Goal: Information Seeking & Learning: Check status

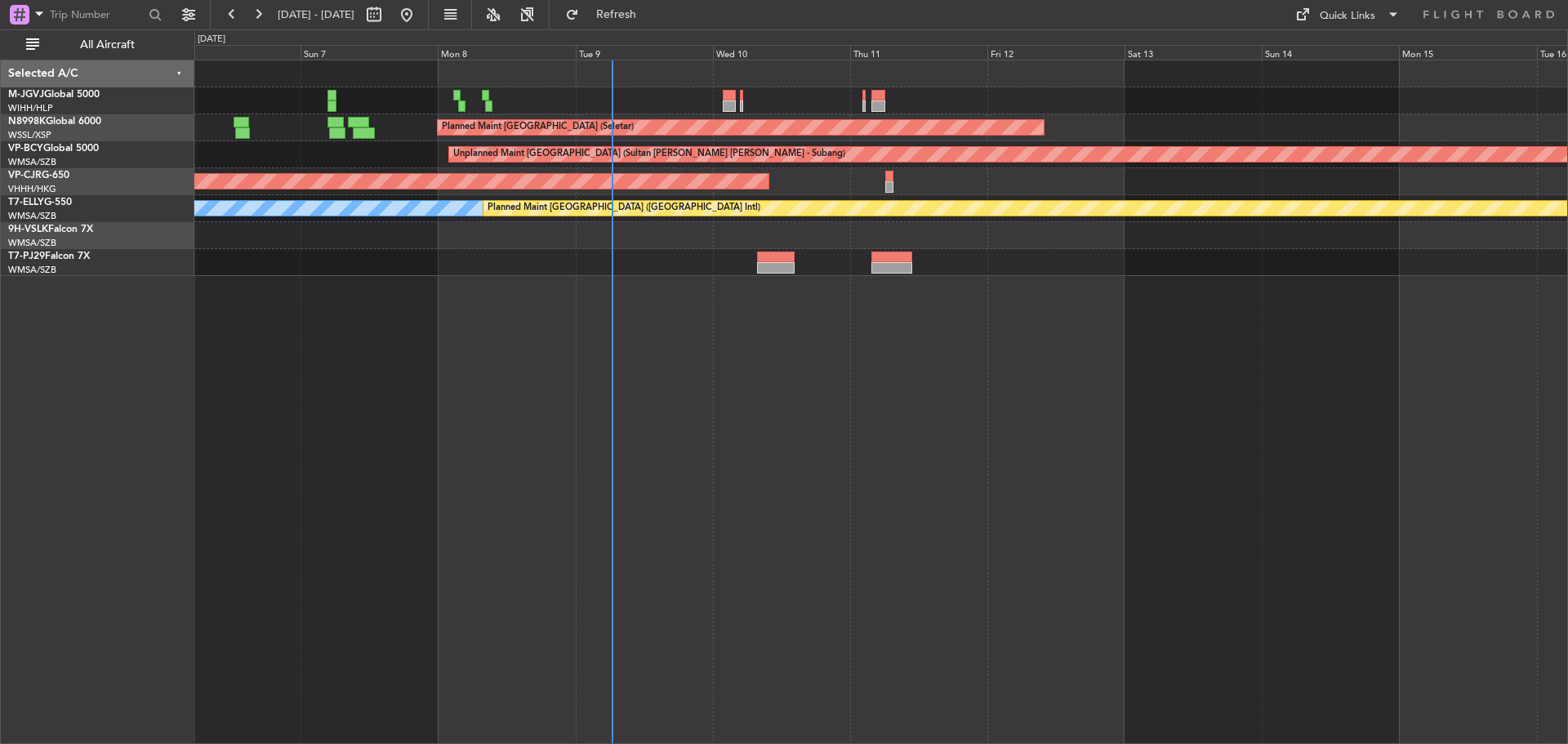
click at [770, 223] on div "Planned Maint [GEOGRAPHIC_DATA] (Seletar) Planned Maint [GEOGRAPHIC_DATA] (Sele…" at bounding box center [880, 167] width 1373 height 216
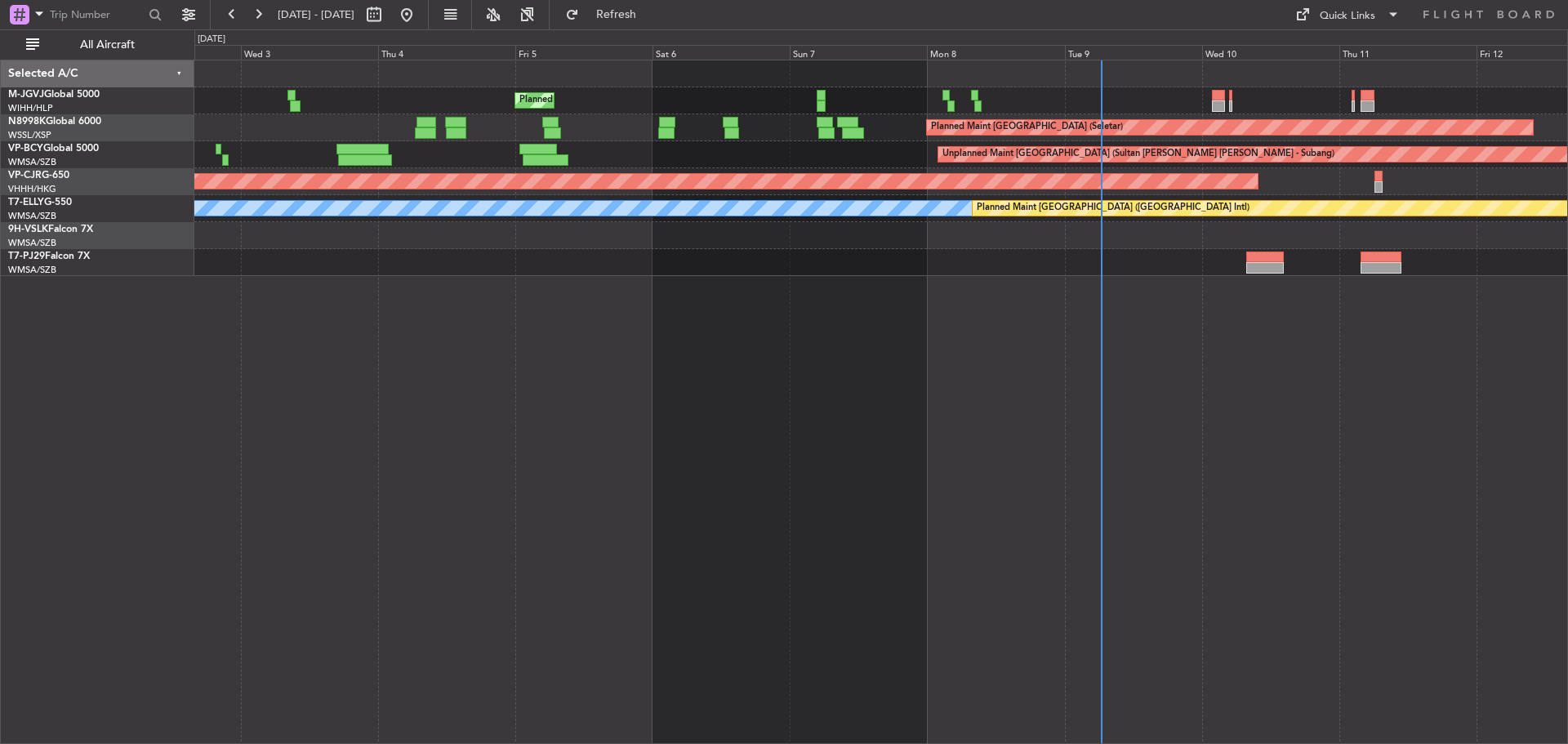
click at [1149, 374] on div "Planned Maint [GEOGRAPHIC_DATA] (Seletar) Planned Maint [GEOGRAPHIC_DATA] (Sele…" at bounding box center [881, 402] width 1374 height 684
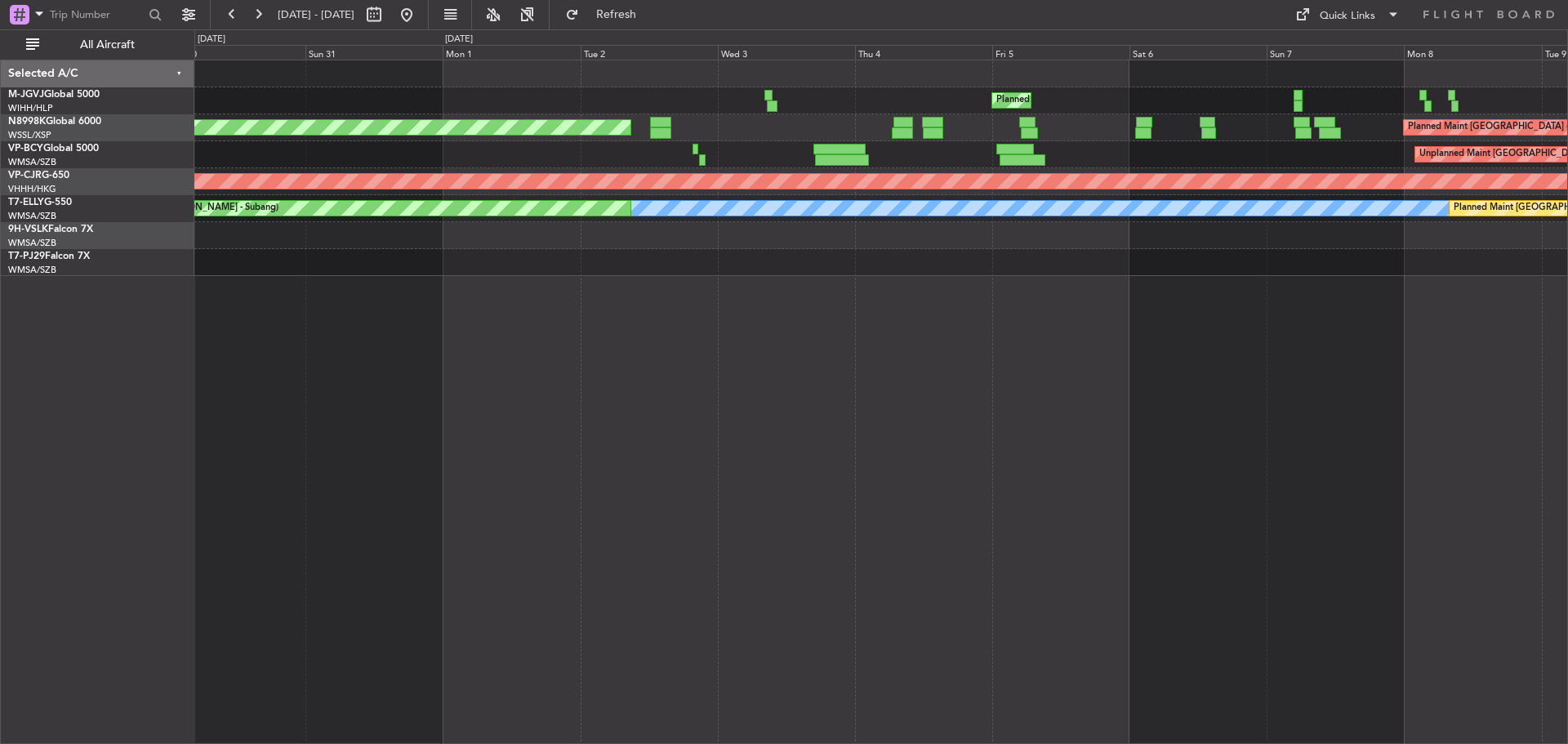
click at [1567, 402] on div "Planned Maint [GEOGRAPHIC_DATA] (Seletar) Planned Maint [GEOGRAPHIC_DATA] (Sele…" at bounding box center [784, 386] width 1568 height 715
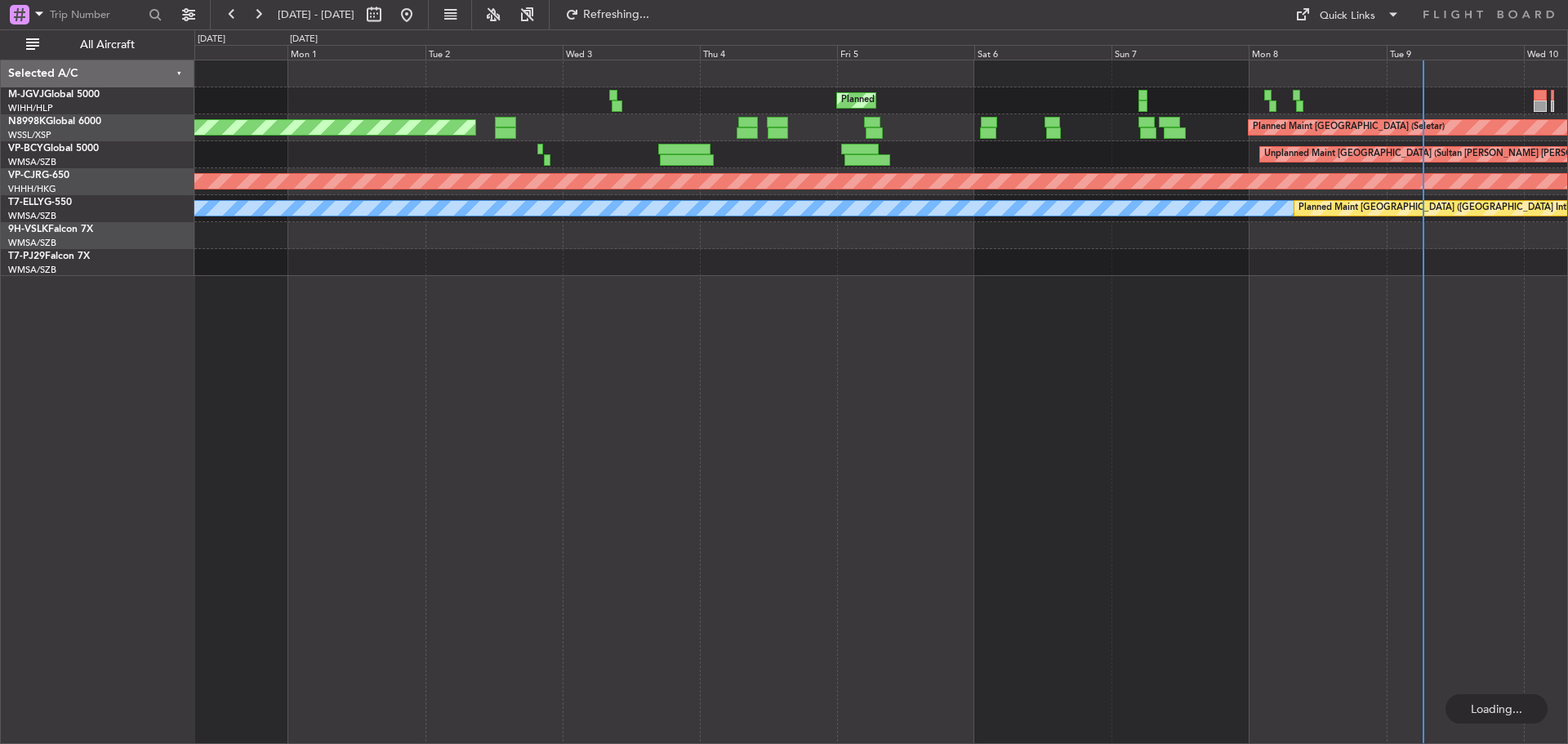
click at [357, 359] on div "Planned Maint [GEOGRAPHIC_DATA] (Seletar) Planned Maint [GEOGRAPHIC_DATA] (Sele…" at bounding box center [881, 402] width 1374 height 684
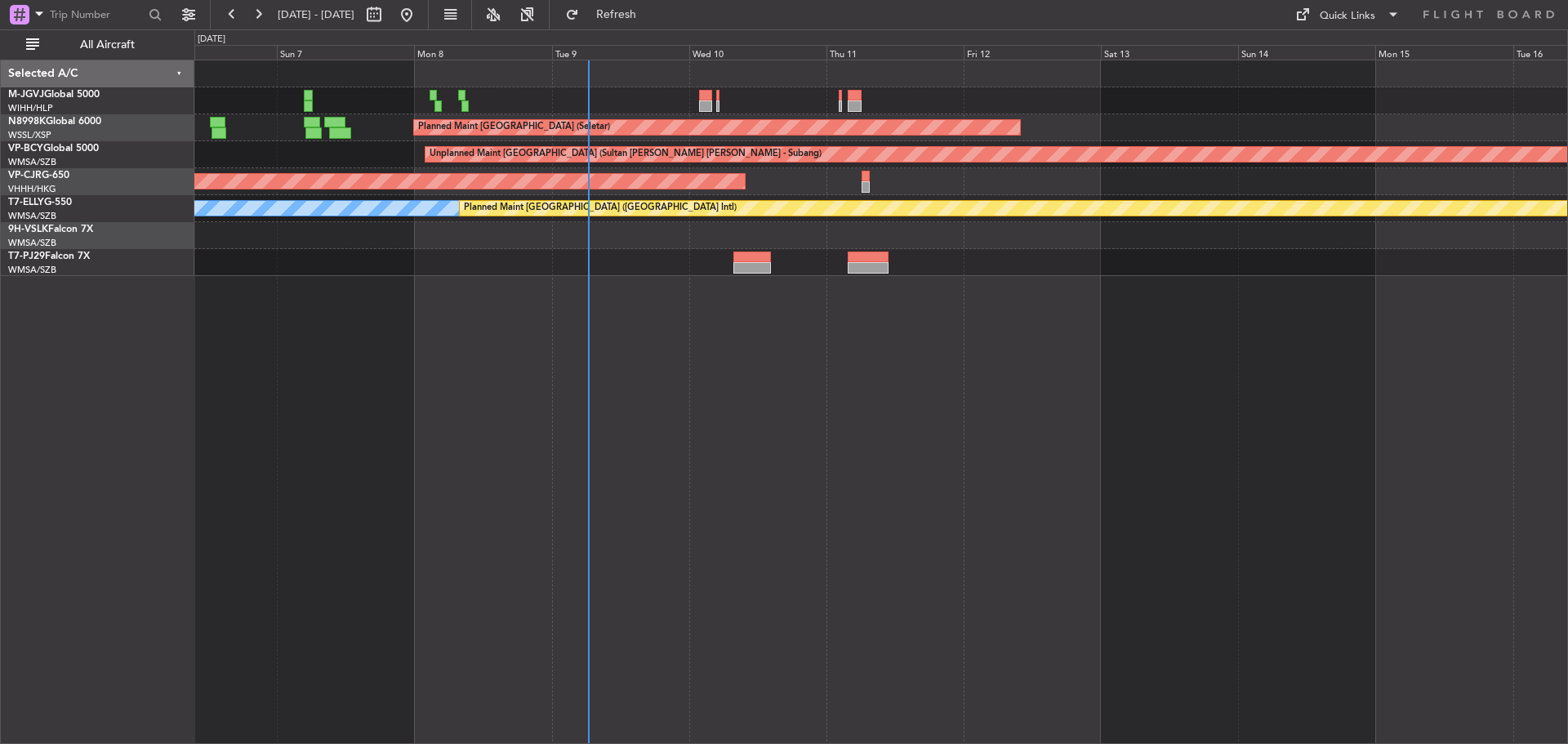
click at [537, 331] on div "Planned Maint [GEOGRAPHIC_DATA] (Seletar) Planned Maint [GEOGRAPHIC_DATA] (Sele…" at bounding box center [881, 402] width 1374 height 684
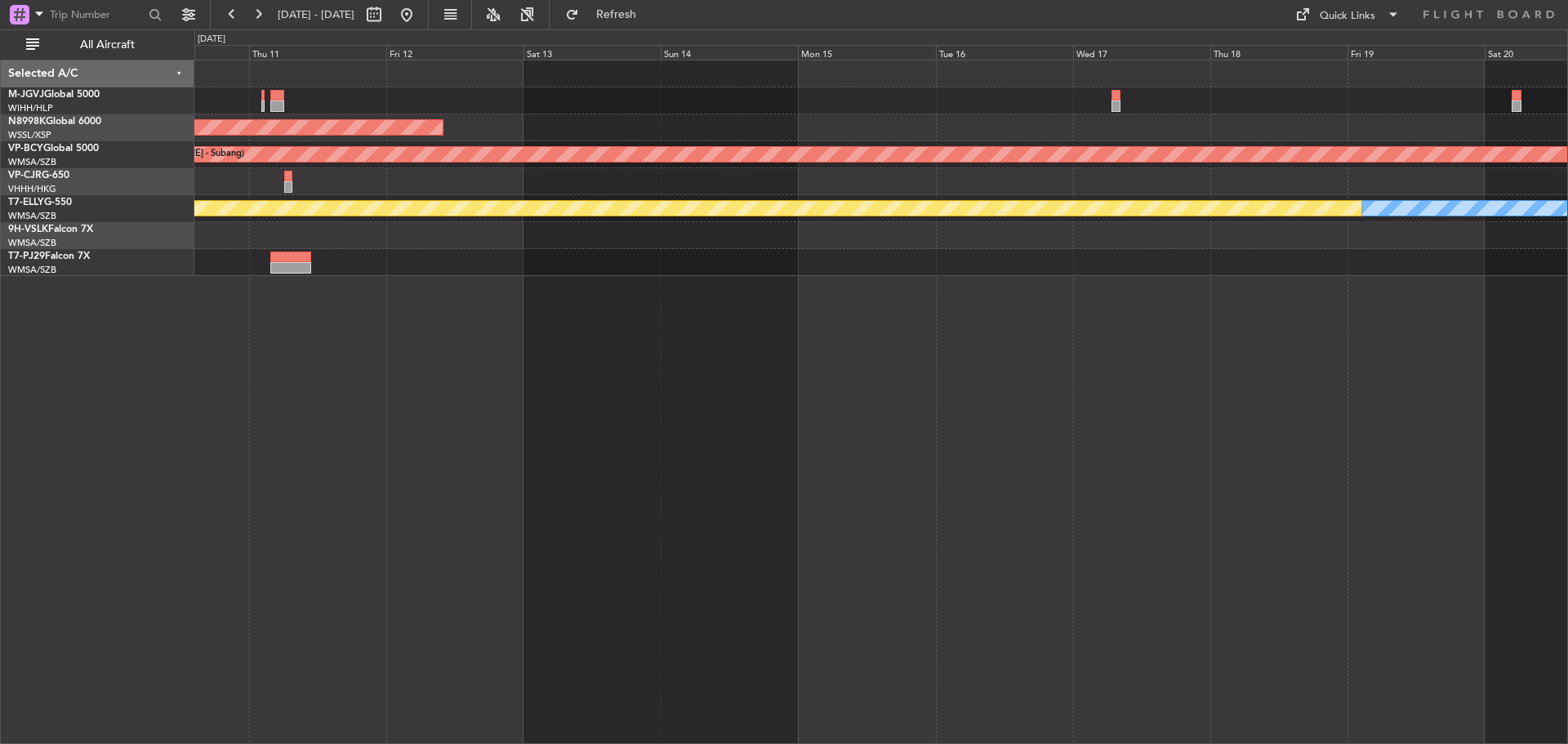
click at [573, 359] on div "Planned Maint [GEOGRAPHIC_DATA] (Seletar) Unplanned Maint [GEOGRAPHIC_DATA] (Su…" at bounding box center [881, 402] width 1374 height 684
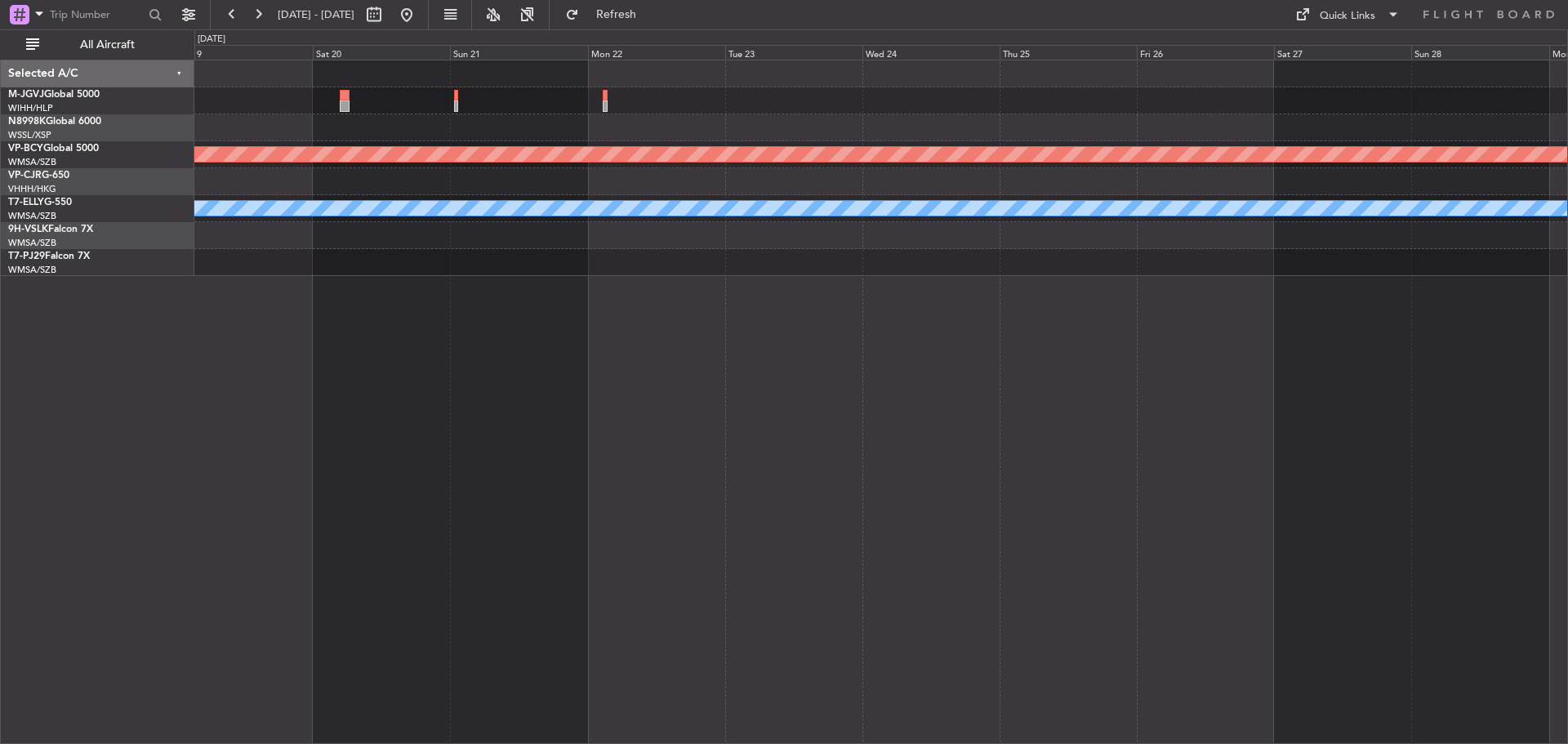
click at [566, 328] on div "Unplanned Maint [GEOGRAPHIC_DATA] (Sultan [PERSON_NAME] [PERSON_NAME] - Subang)…" at bounding box center [881, 402] width 1374 height 684
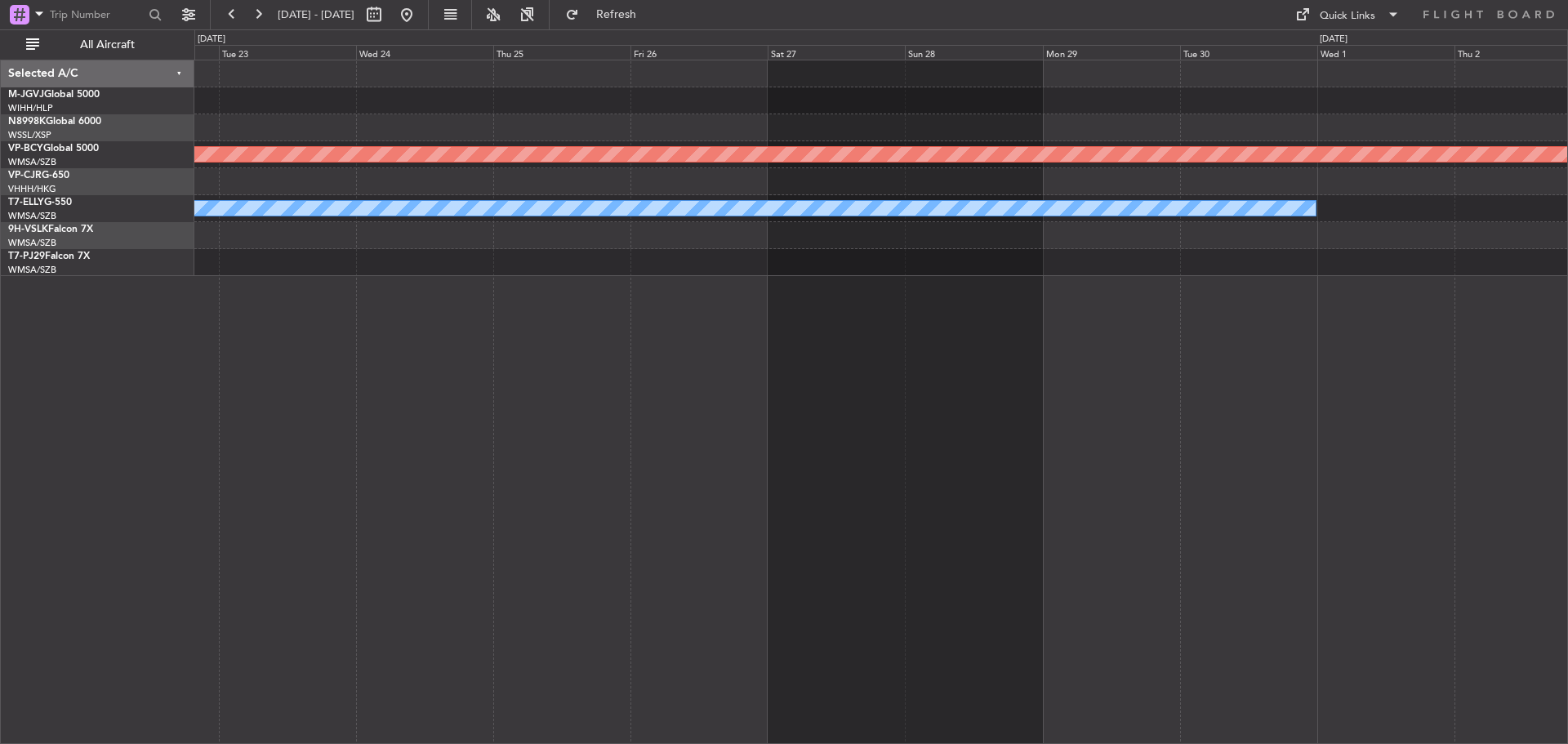
click at [1332, 324] on div "Unplanned Maint [GEOGRAPHIC_DATA] (Sultan [PERSON_NAME] [PERSON_NAME] - Subang)…" at bounding box center [881, 402] width 1374 height 684
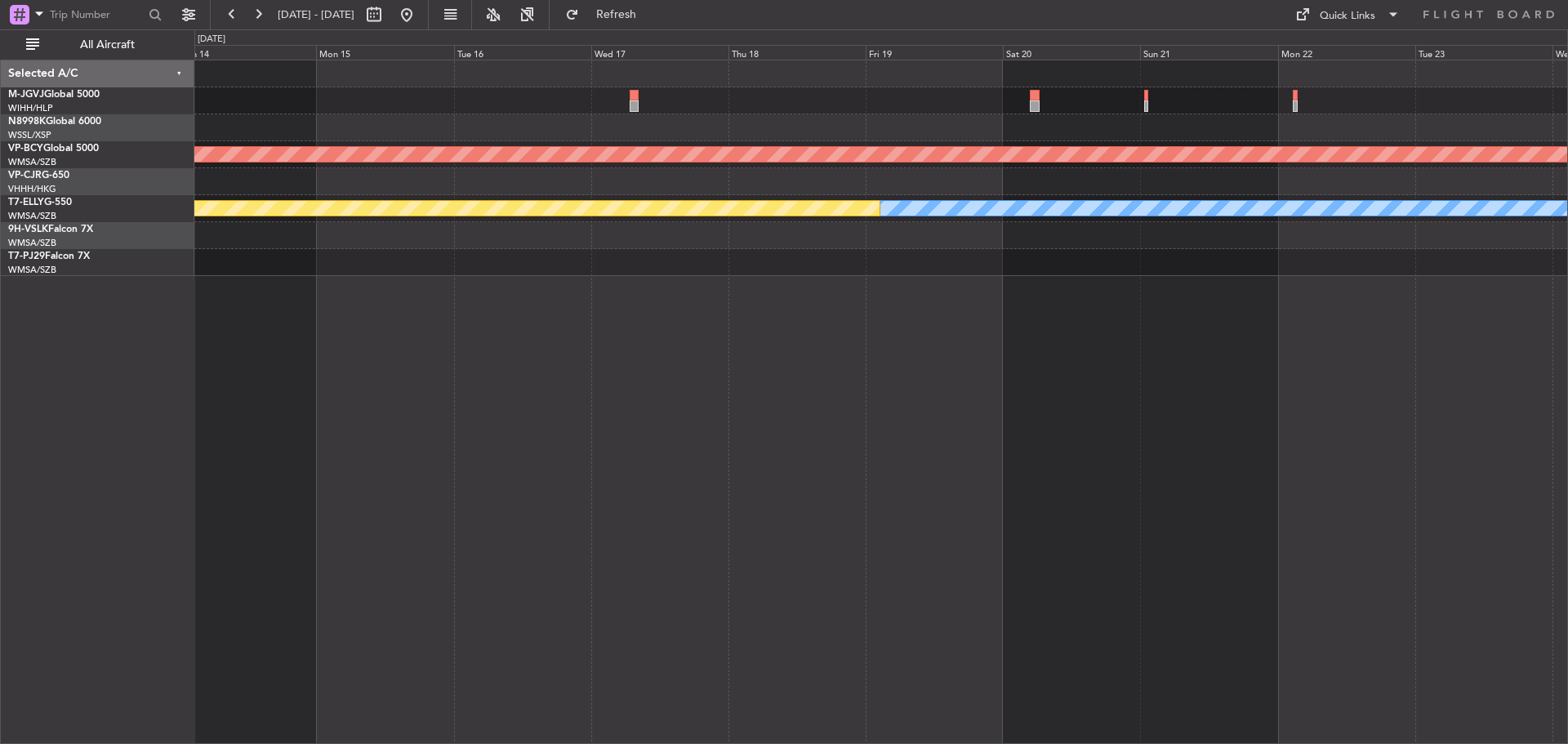
click at [1243, 384] on div "Planned Maint [GEOGRAPHIC_DATA] (Seletar) Unplanned Maint [GEOGRAPHIC_DATA] (Su…" at bounding box center [881, 402] width 1374 height 684
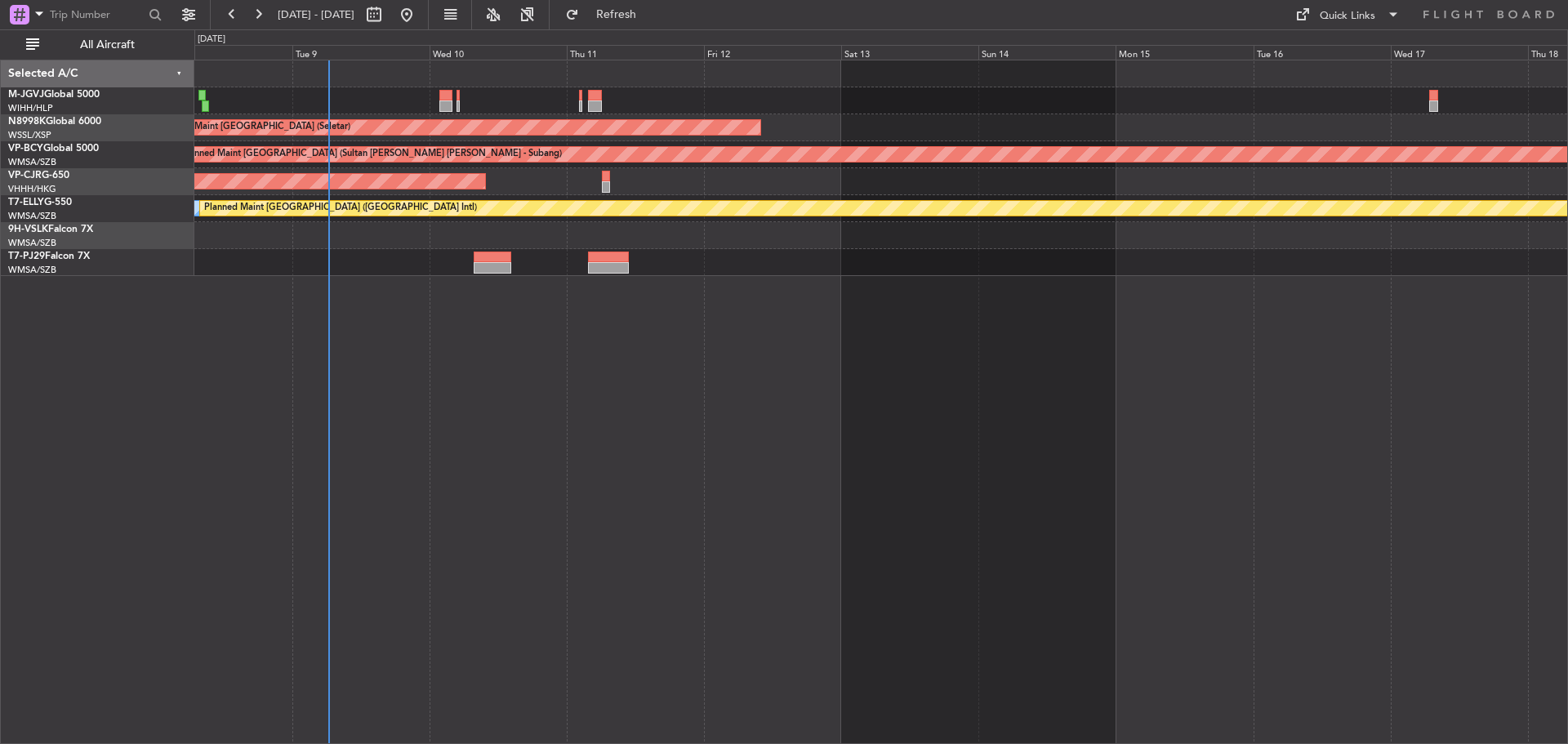
click at [1171, 338] on div "Planned Maint [GEOGRAPHIC_DATA] (Seletar) Unplanned Maint [GEOGRAPHIC_DATA] (Su…" at bounding box center [881, 402] width 1374 height 684
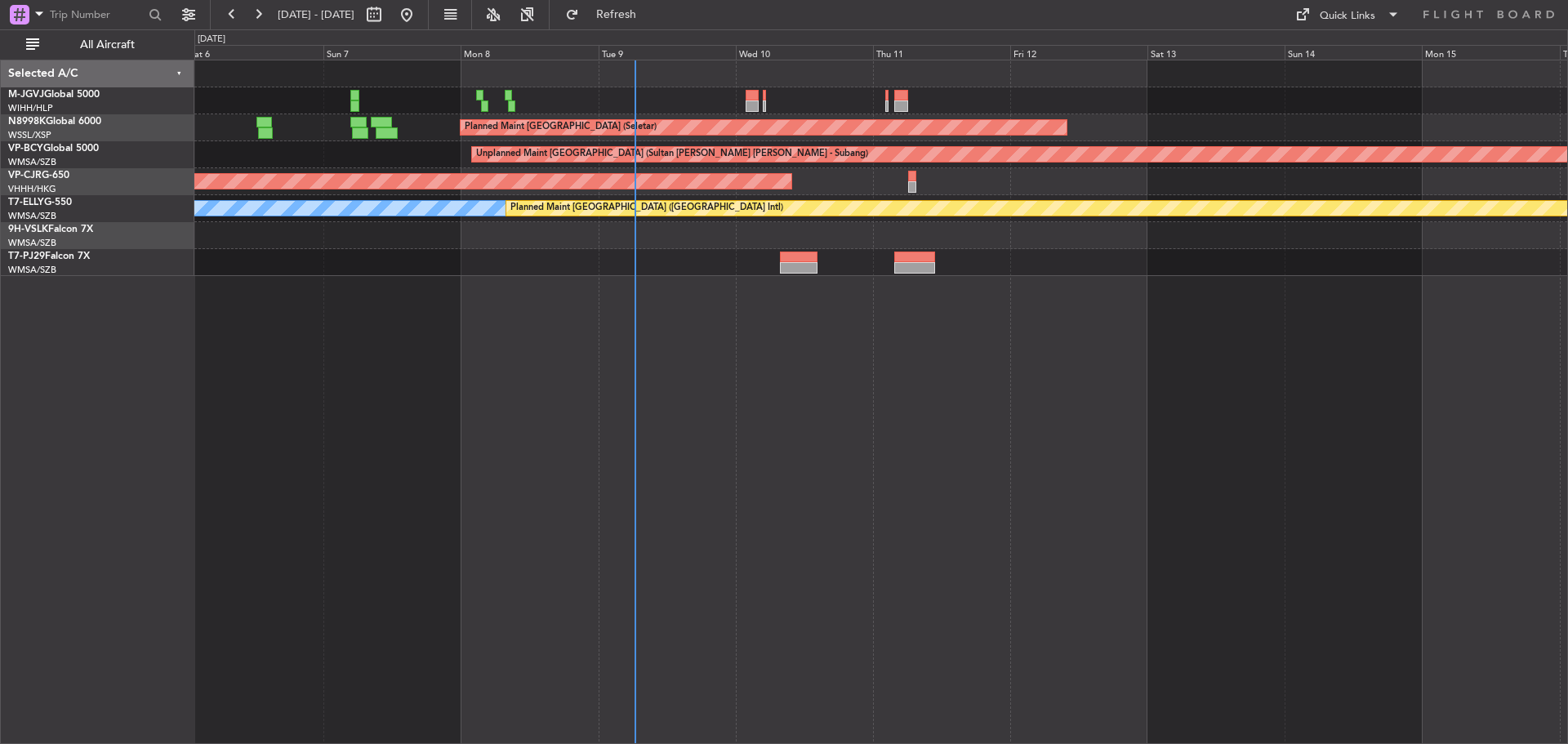
click at [185, 356] on div "Planned Maint [GEOGRAPHIC_DATA] (Seletar) Unplanned Maint [GEOGRAPHIC_DATA] (Su…" at bounding box center [784, 386] width 1568 height 715
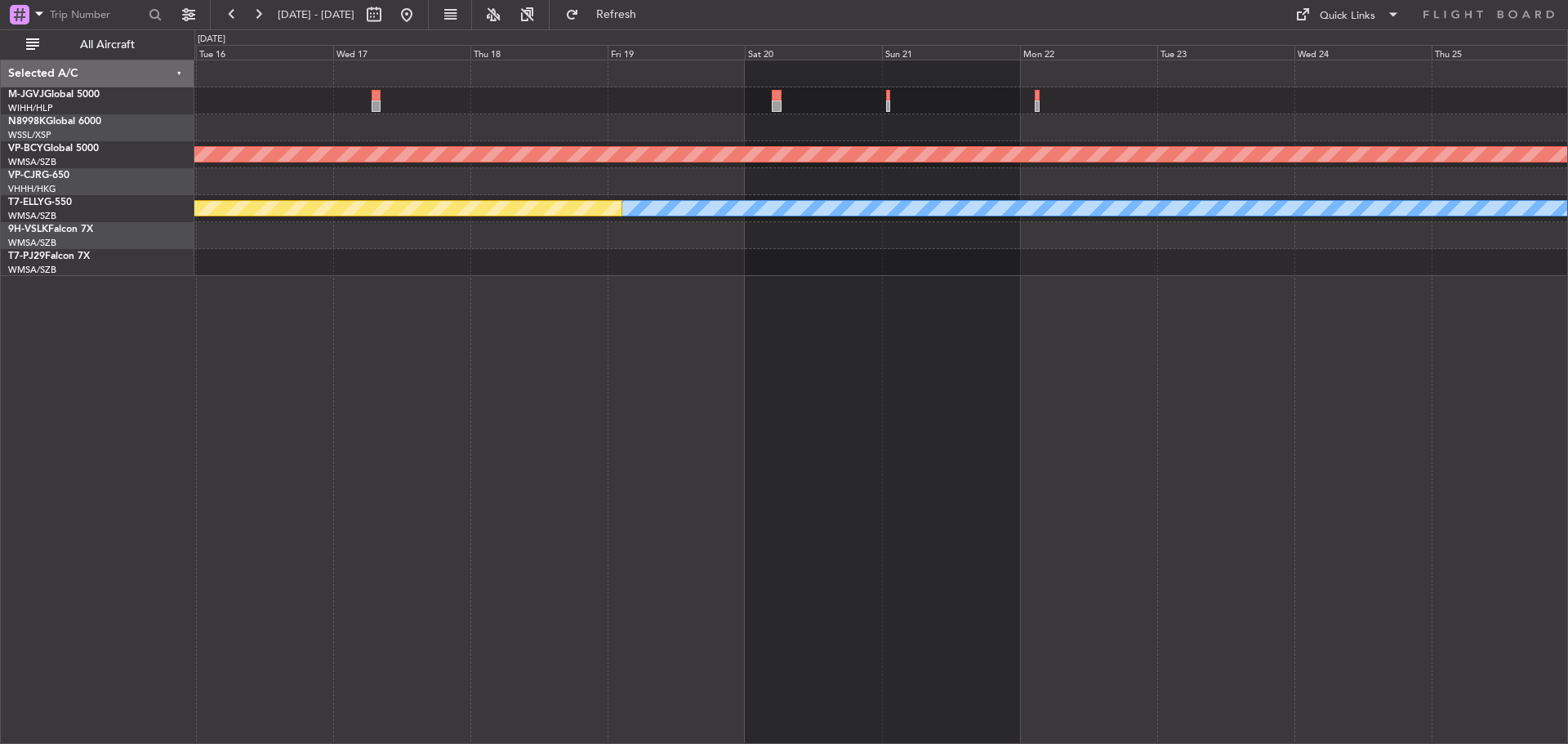
click at [671, 283] on div "Unplanned Maint [GEOGRAPHIC_DATA] (Sultan [PERSON_NAME] [PERSON_NAME] - Subang)…" at bounding box center [881, 402] width 1374 height 684
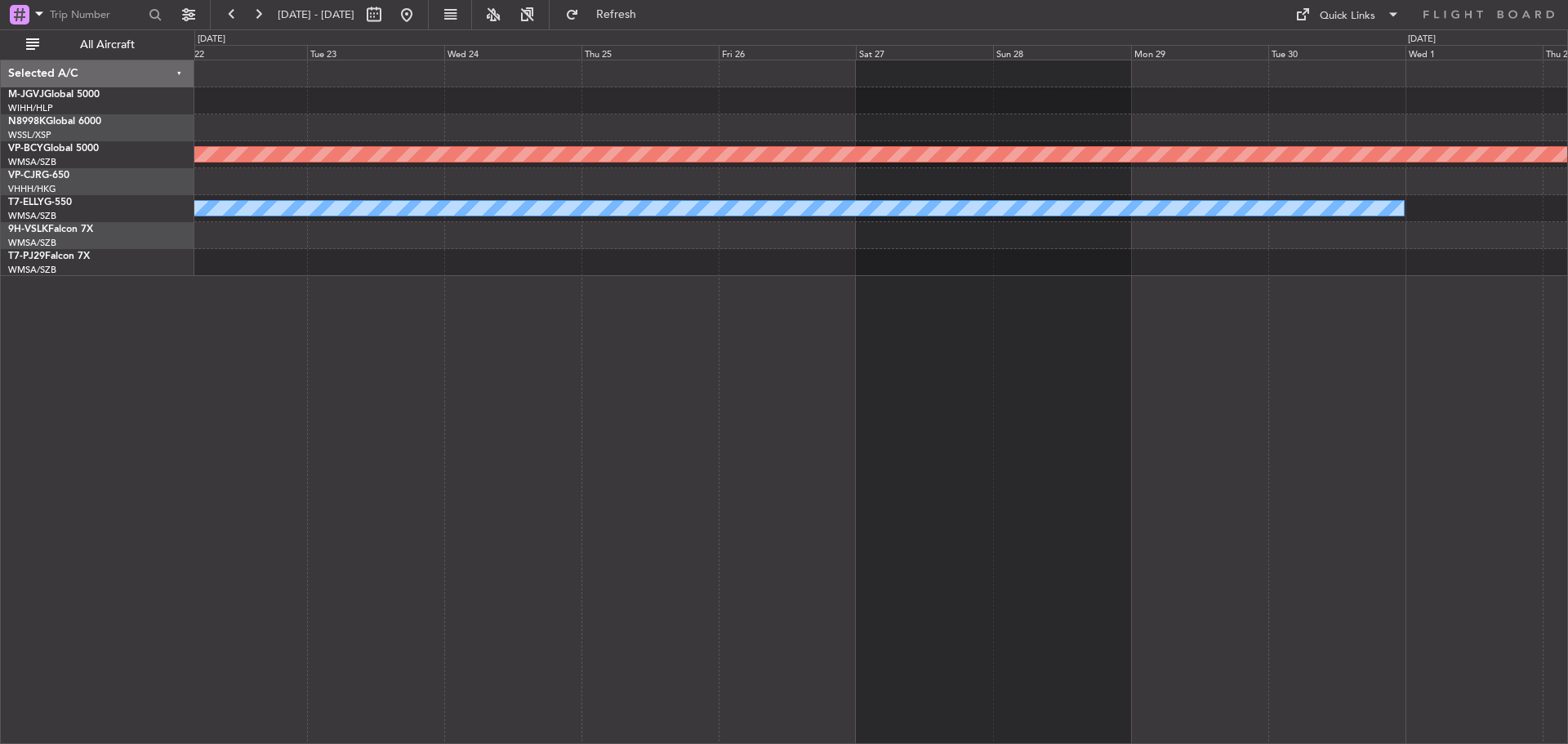
click at [413, 287] on div "Unplanned Maint [GEOGRAPHIC_DATA] (Sultan [PERSON_NAME] [PERSON_NAME] - Subang)…" at bounding box center [881, 402] width 1374 height 684
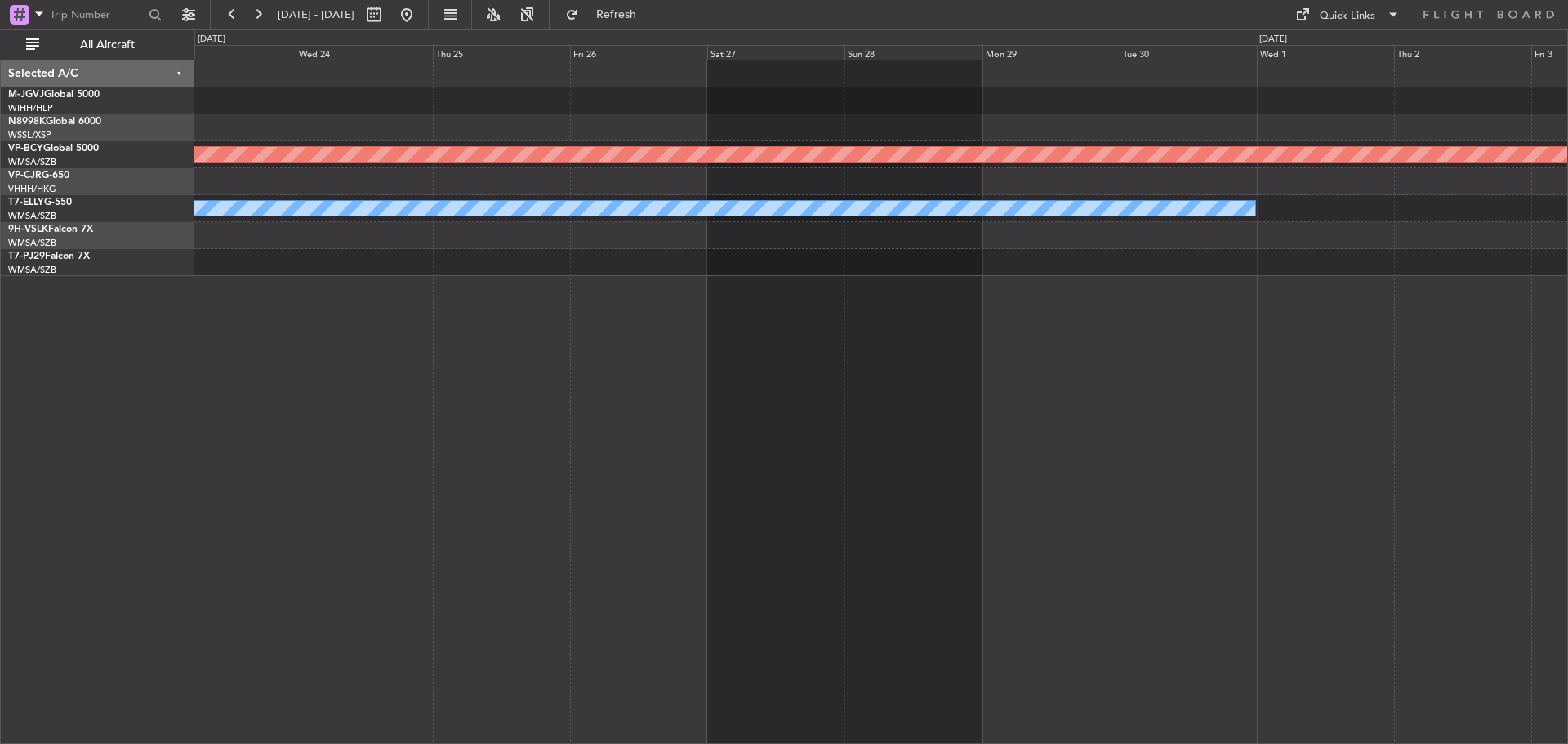
click at [1567, 231] on div "Unplanned Maint [GEOGRAPHIC_DATA] (Sultan [PERSON_NAME] [PERSON_NAME] - Subang)…" at bounding box center [784, 386] width 1568 height 715
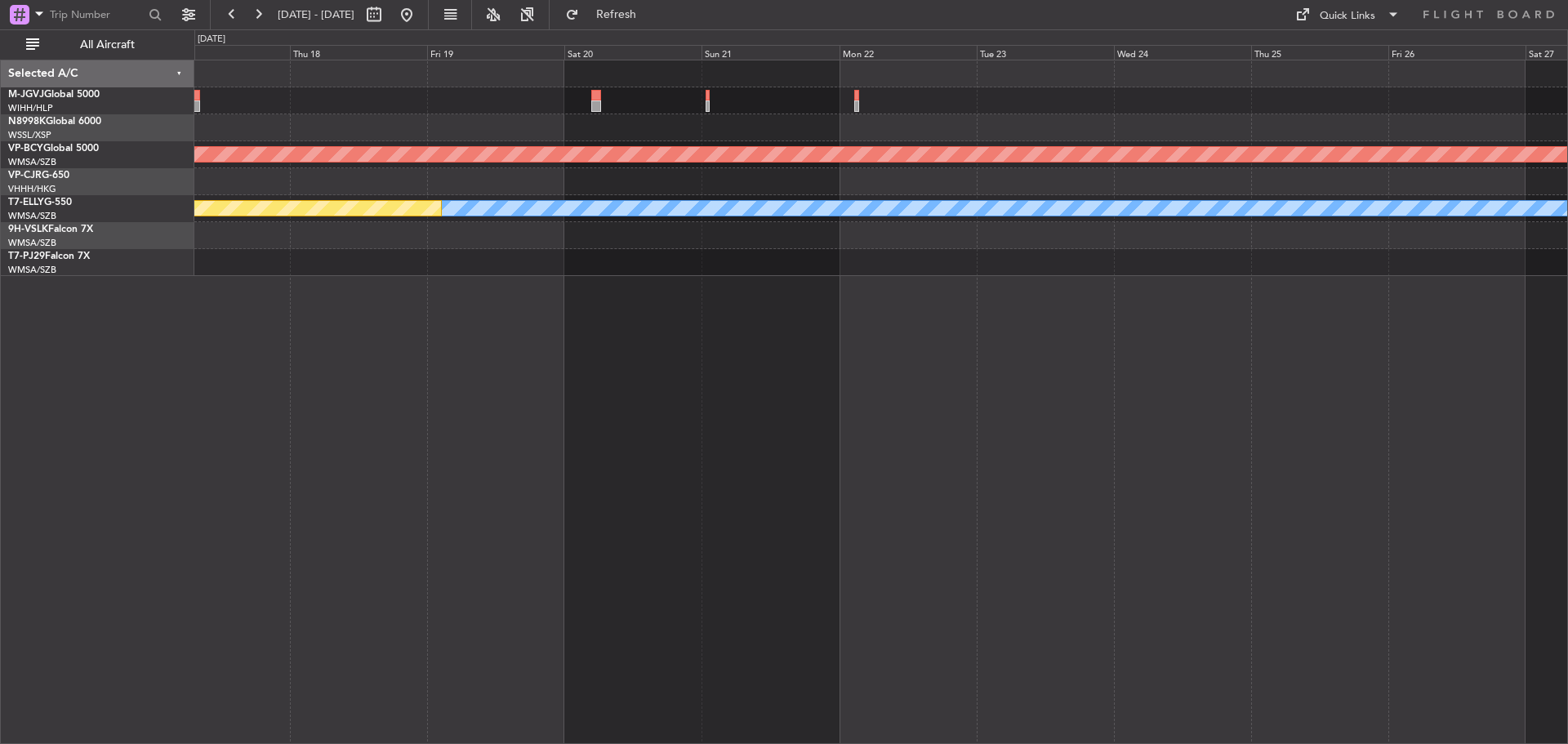
click at [1209, 294] on div "Unplanned Maint [GEOGRAPHIC_DATA] (Sultan [PERSON_NAME] [PERSON_NAME] - Subang)…" at bounding box center [881, 402] width 1374 height 684
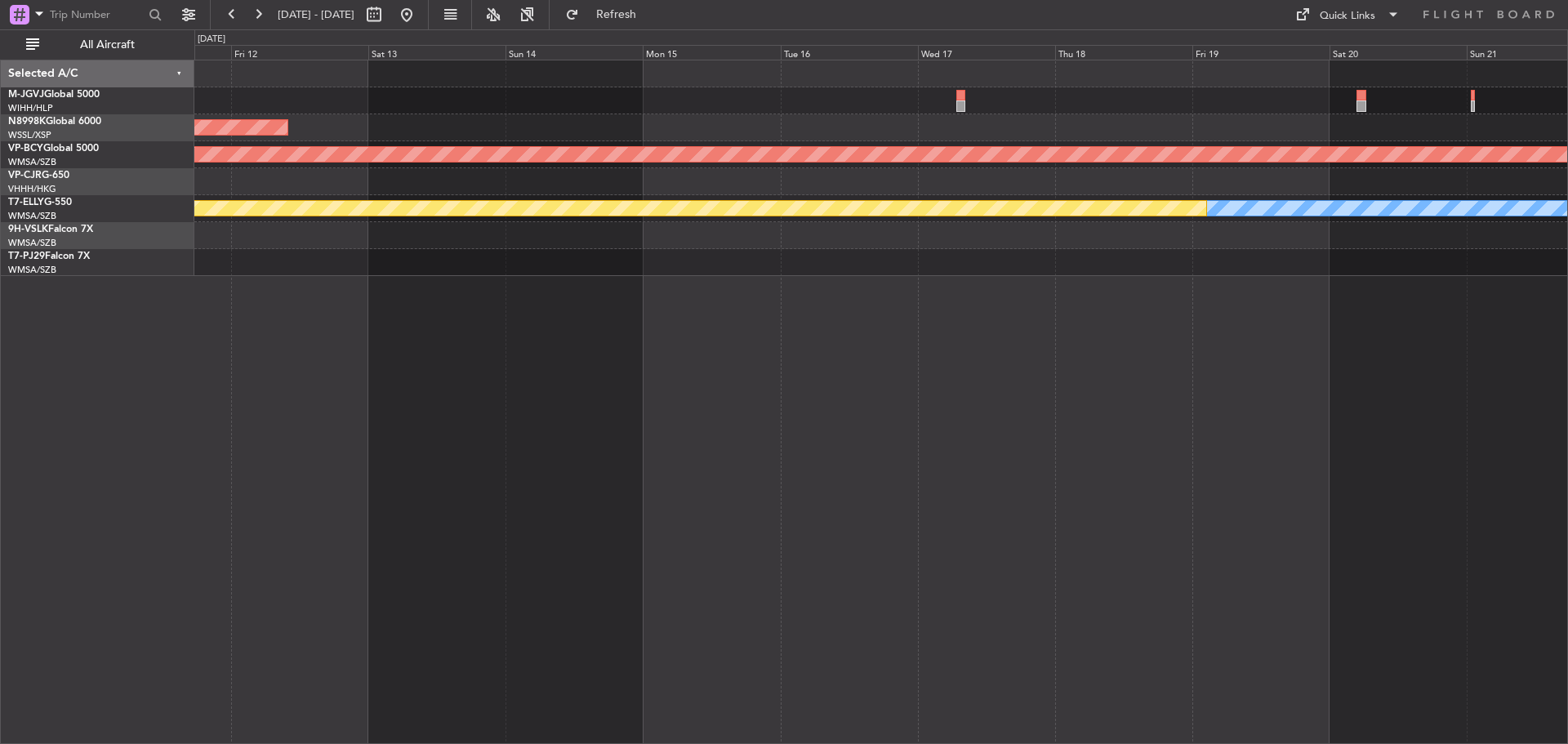
click at [1288, 290] on div "Planned Maint [GEOGRAPHIC_DATA] (Seletar) Unplanned Maint [GEOGRAPHIC_DATA] (Su…" at bounding box center [881, 402] width 1374 height 684
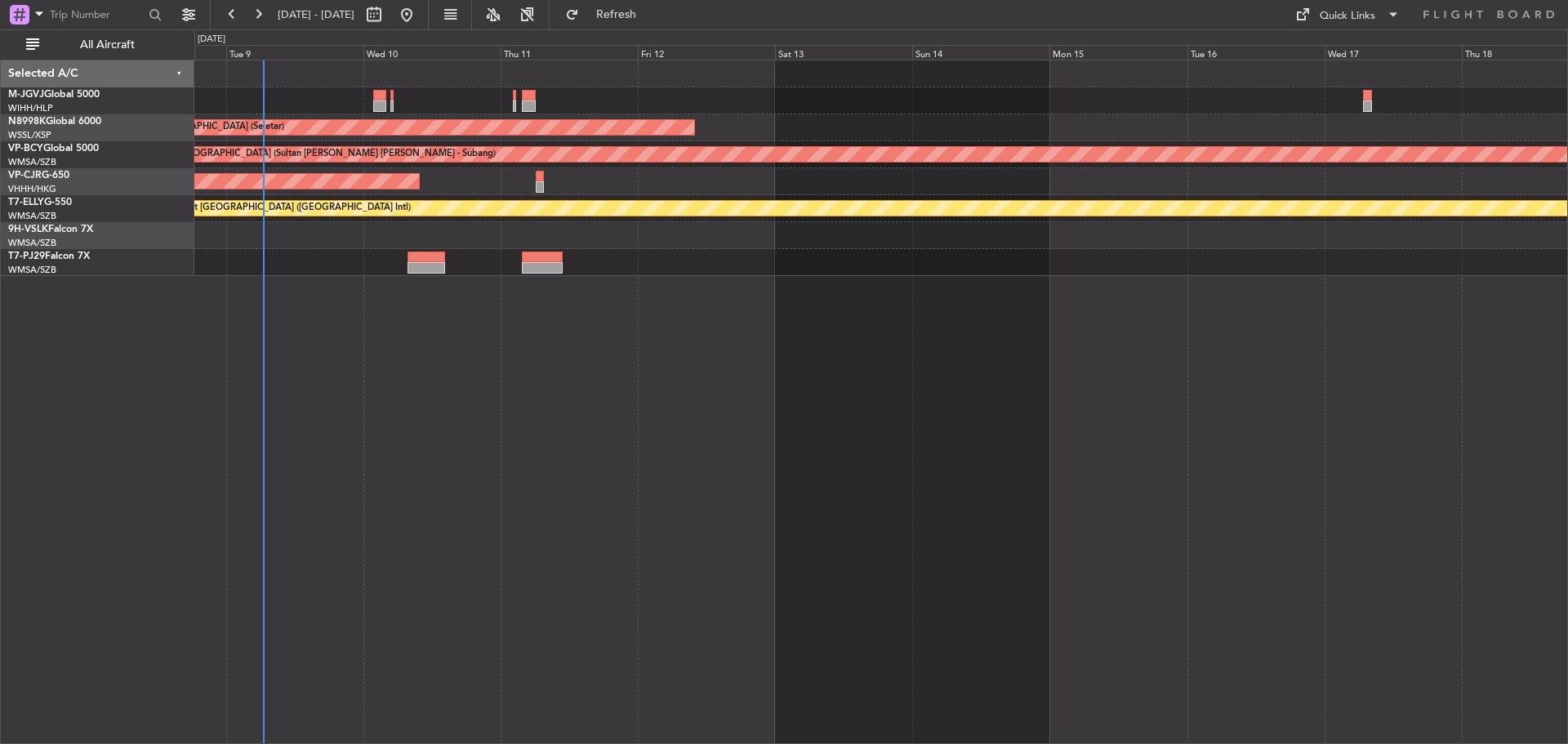
click at [1254, 249] on div "Planned Maint [GEOGRAPHIC_DATA] (Seletar) Unplanned Maint [GEOGRAPHIC_DATA] (Su…" at bounding box center [881, 402] width 1374 height 684
